Goal: Information Seeking & Learning: Learn about a topic

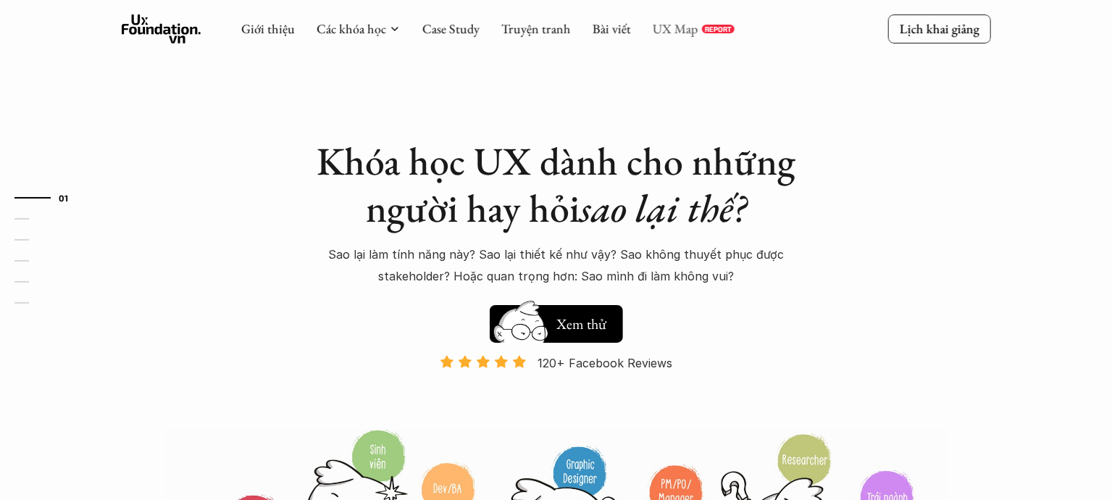
click at [664, 29] on link "UX Map" at bounding box center [676, 28] width 46 height 17
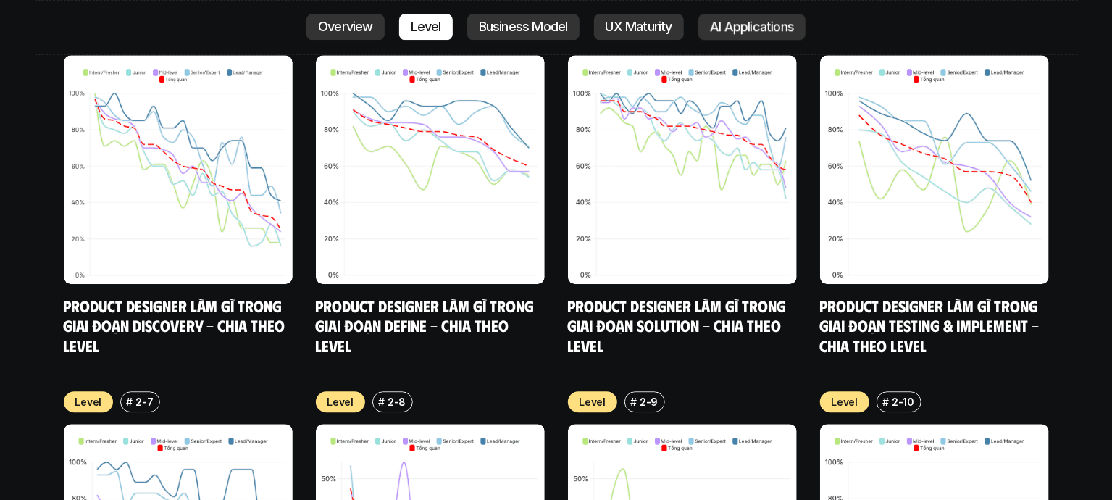
scroll to position [5634, 0]
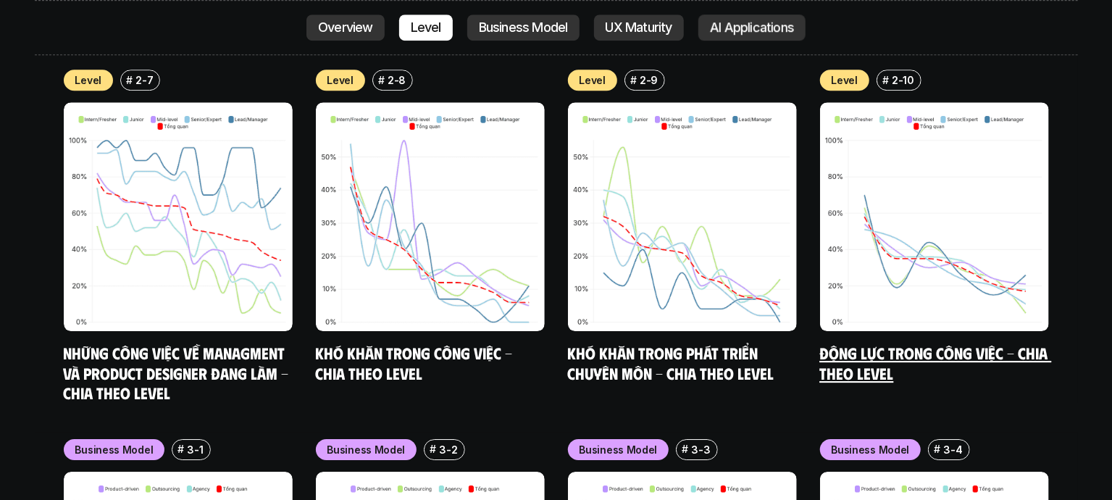
click at [929, 243] on img at bounding box center [934, 216] width 229 height 229
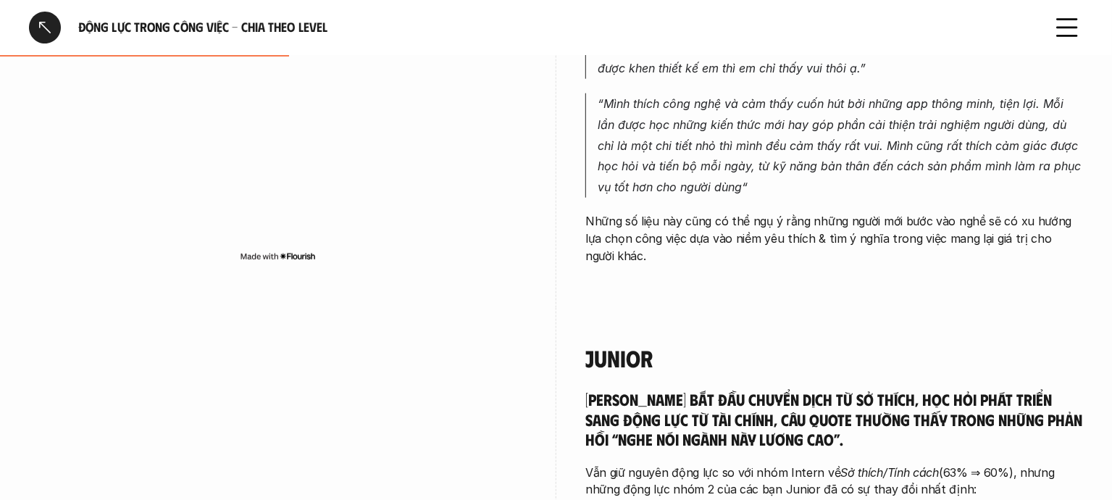
scroll to position [1126, 0]
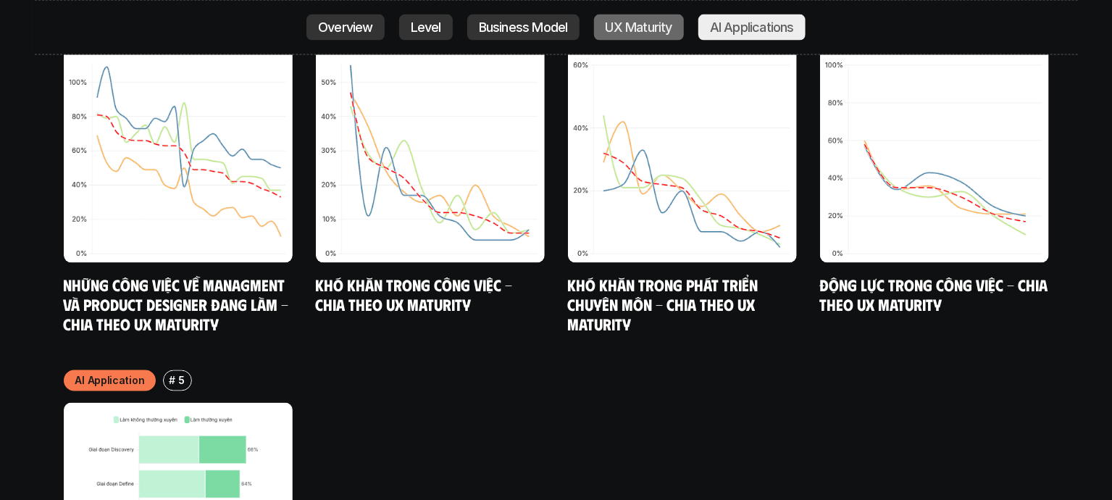
scroll to position [7065, 0]
